Goal: Check status: Check status

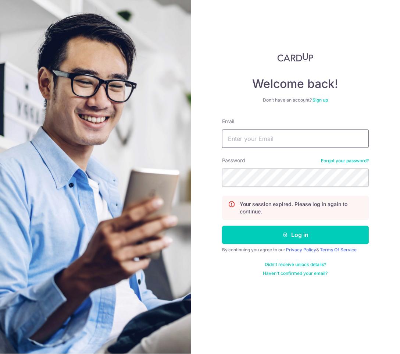
click at [243, 131] on input "Email" at bounding box center [295, 138] width 147 height 18
type input "[EMAIL_ADDRESS][DOMAIN_NAME]"
click at [222, 226] on button "Log in" at bounding box center [295, 235] width 147 height 18
click at [295, 140] on input "Email" at bounding box center [295, 138] width 147 height 18
type input "[EMAIL_ADDRESS][DOMAIN_NAME]"
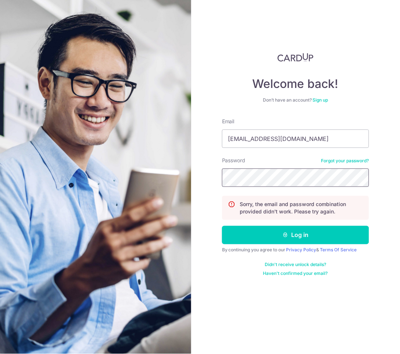
click at [222, 226] on button "Log in" at bounding box center [295, 235] width 147 height 18
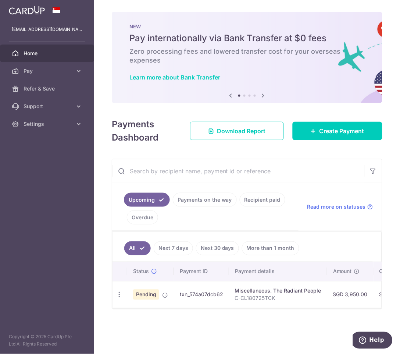
click at [208, 196] on link "Payments on the way" at bounding box center [205, 200] width 64 height 14
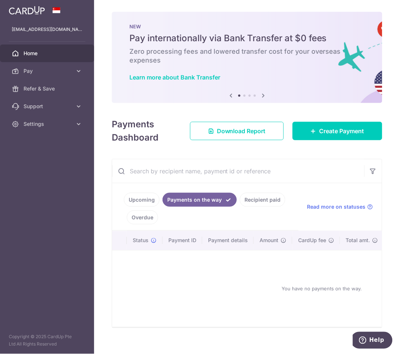
click at [256, 199] on link "Recipient paid" at bounding box center [263, 200] width 46 height 14
click at [205, 199] on link "Payments on the way" at bounding box center [195, 200] width 64 height 14
click at [133, 201] on link "Upcoming" at bounding box center [142, 200] width 36 height 14
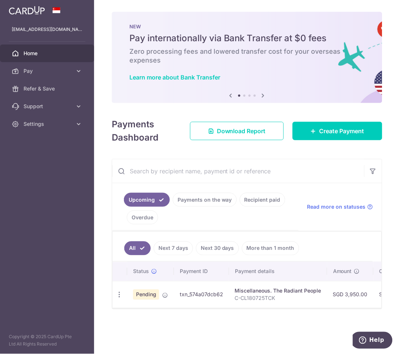
click at [243, 305] on td "Miscellaneous. The Radiant People C-CL180725TCK" at bounding box center [278, 294] width 98 height 27
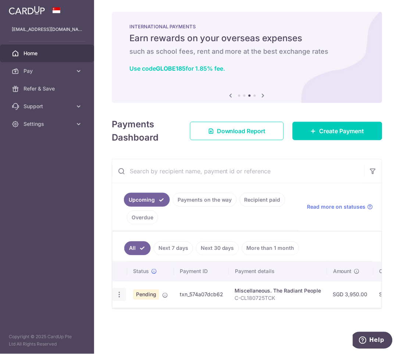
click at [123, 290] on div "Update payment Cancel payment" at bounding box center [120, 295] width 14 height 14
click at [121, 293] on icon "button" at bounding box center [119, 295] width 8 height 8
click at [120, 295] on icon "button" at bounding box center [119, 295] width 8 height 8
